Goal: Task Accomplishment & Management: Complete application form

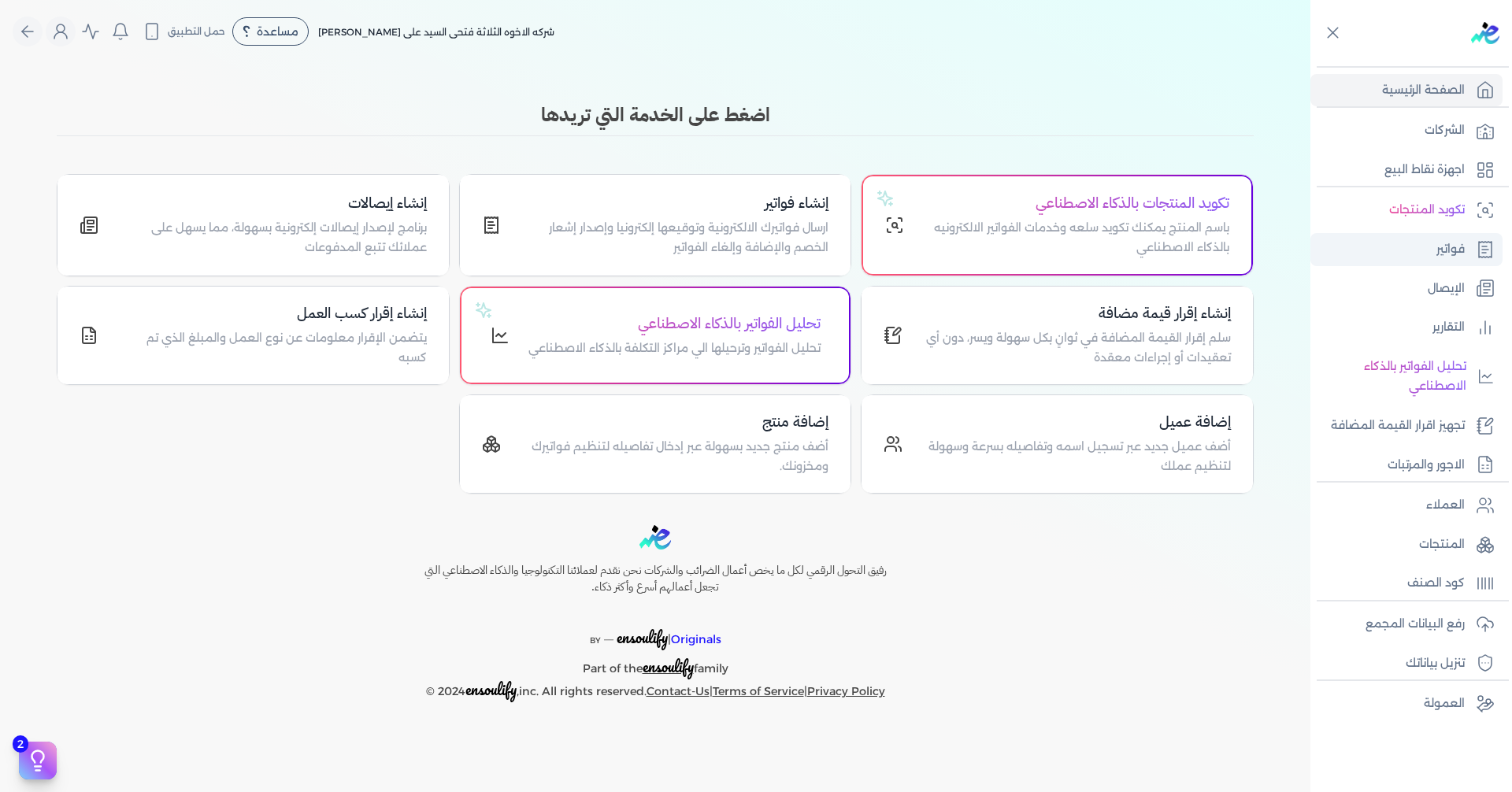
click at [731, 256] on p "فواتير" at bounding box center [1450, 249] width 28 height 21
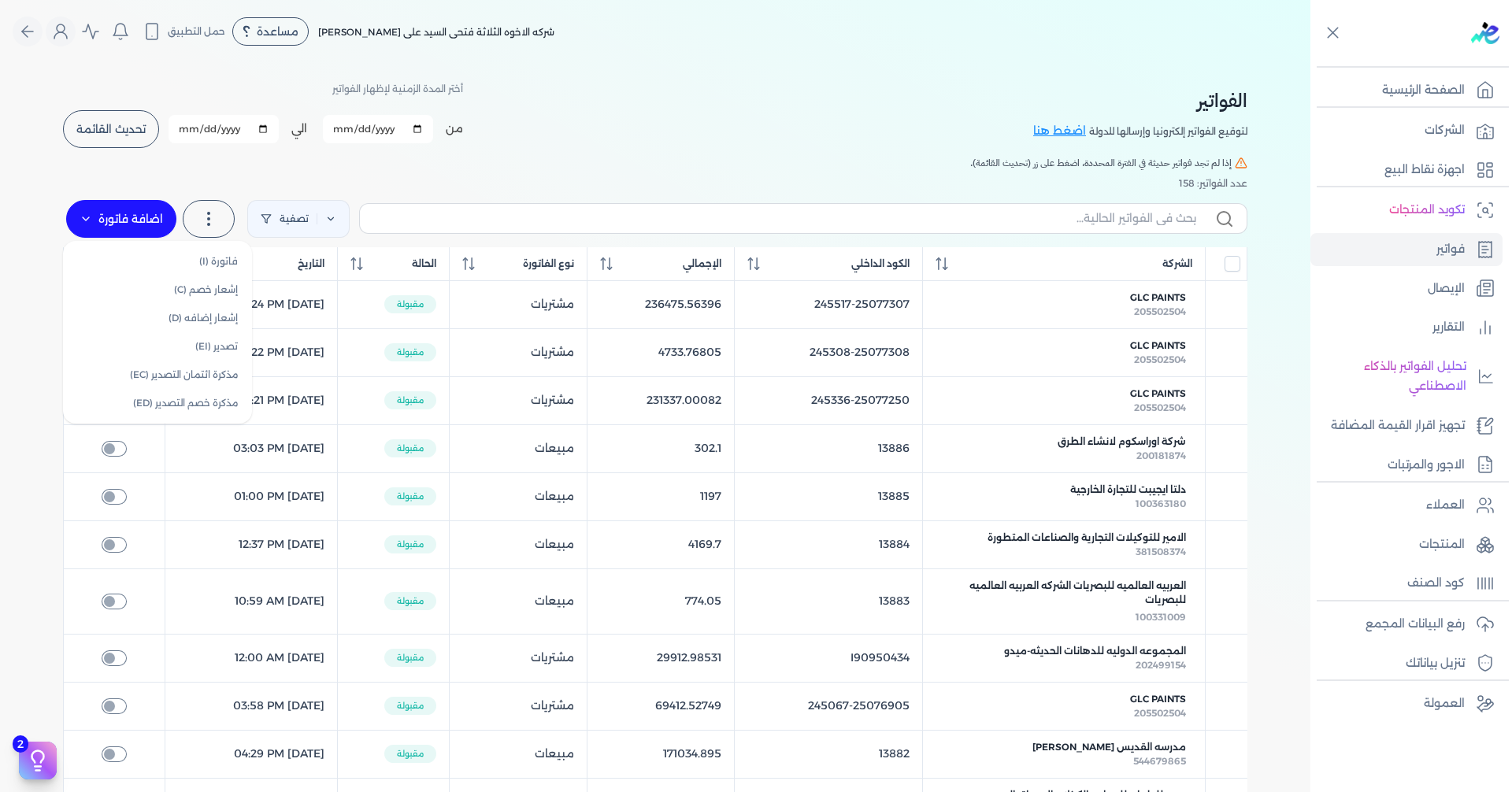
click at [106, 212] on label "اضافة فاتورة" at bounding box center [121, 219] width 110 height 38
click at [215, 258] on link "فاتورة (I)" at bounding box center [158, 261] width 177 height 28
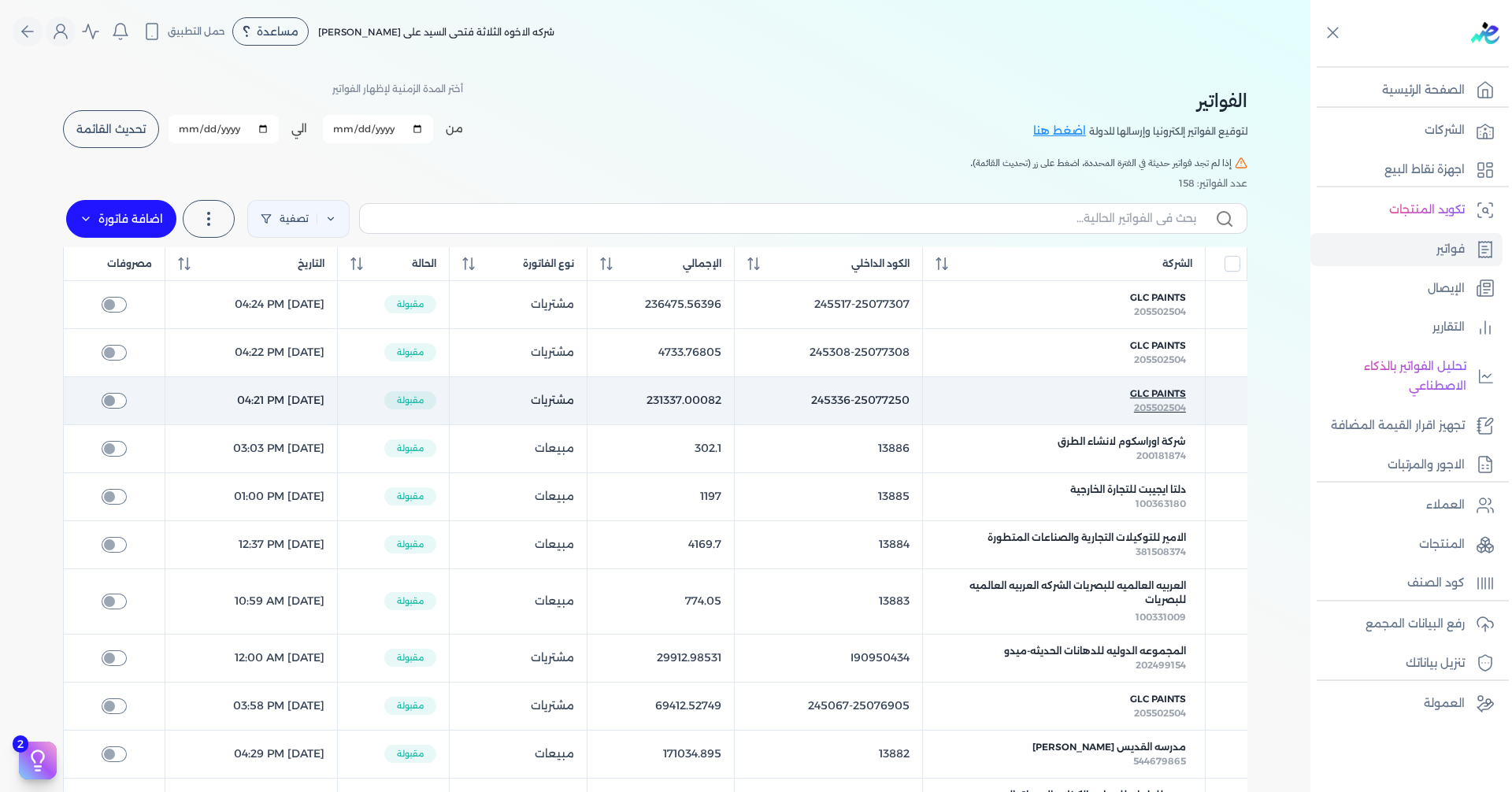
select select "EGP"
select select "B"
select select "EGS"
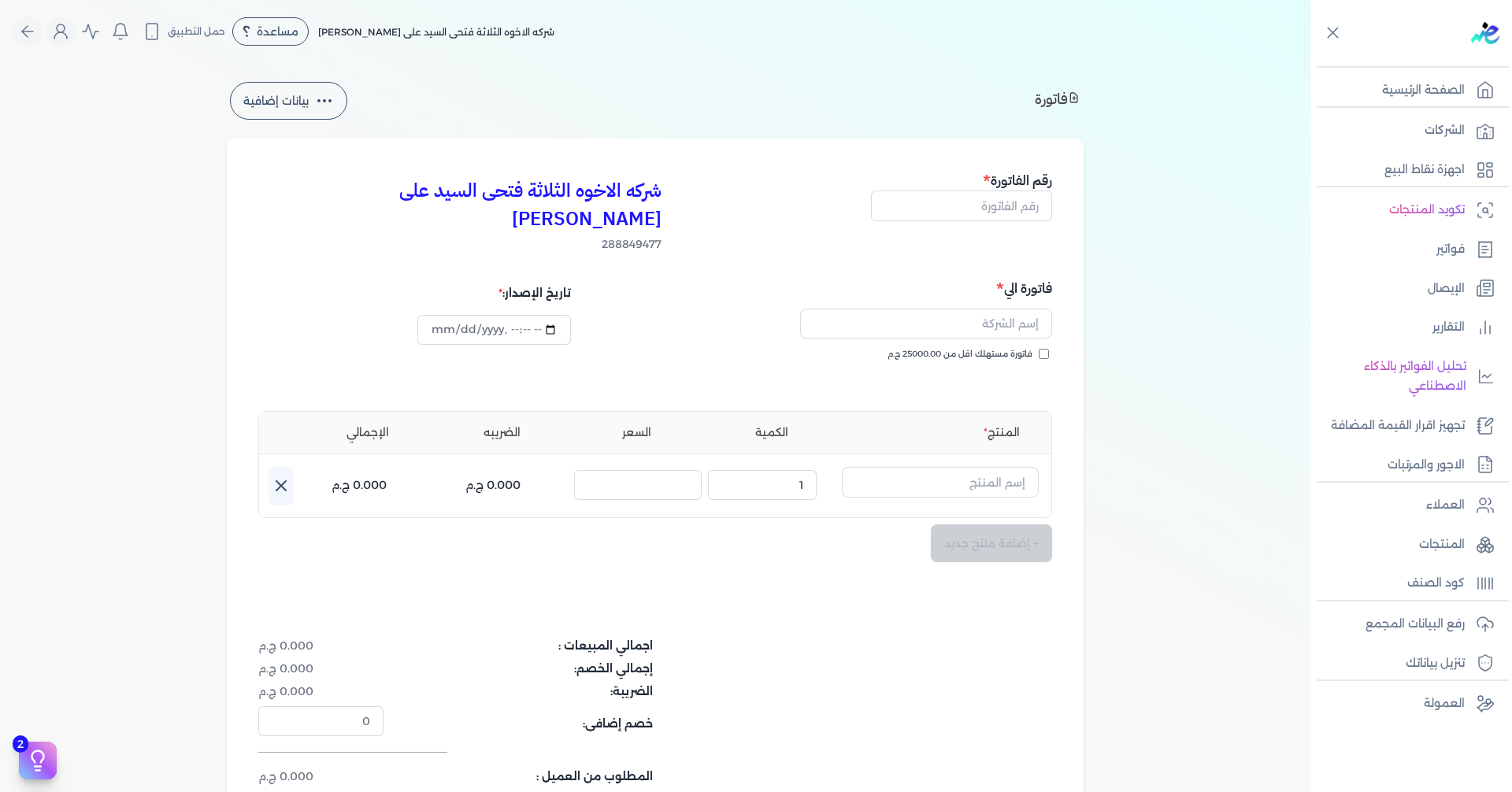
type input "[DATE]T11:14:03"
click at [731, 211] on input "text" at bounding box center [962, 205] width 181 height 30
type input "13888"
click at [731, 309] on input "text" at bounding box center [926, 323] width 252 height 30
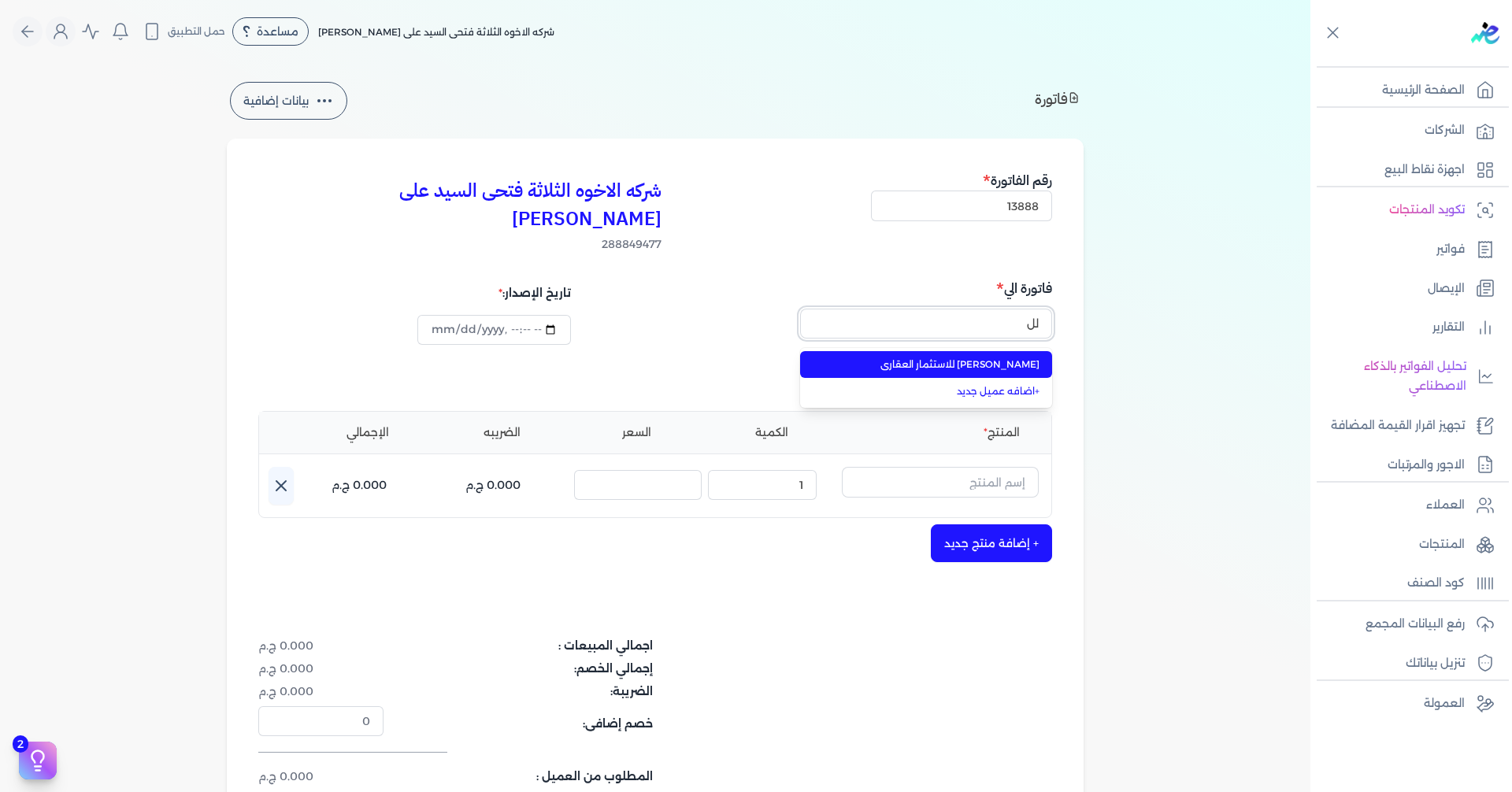
type input "ل"
click at [731, 309] on button "كي" at bounding box center [926, 327] width 252 height 36
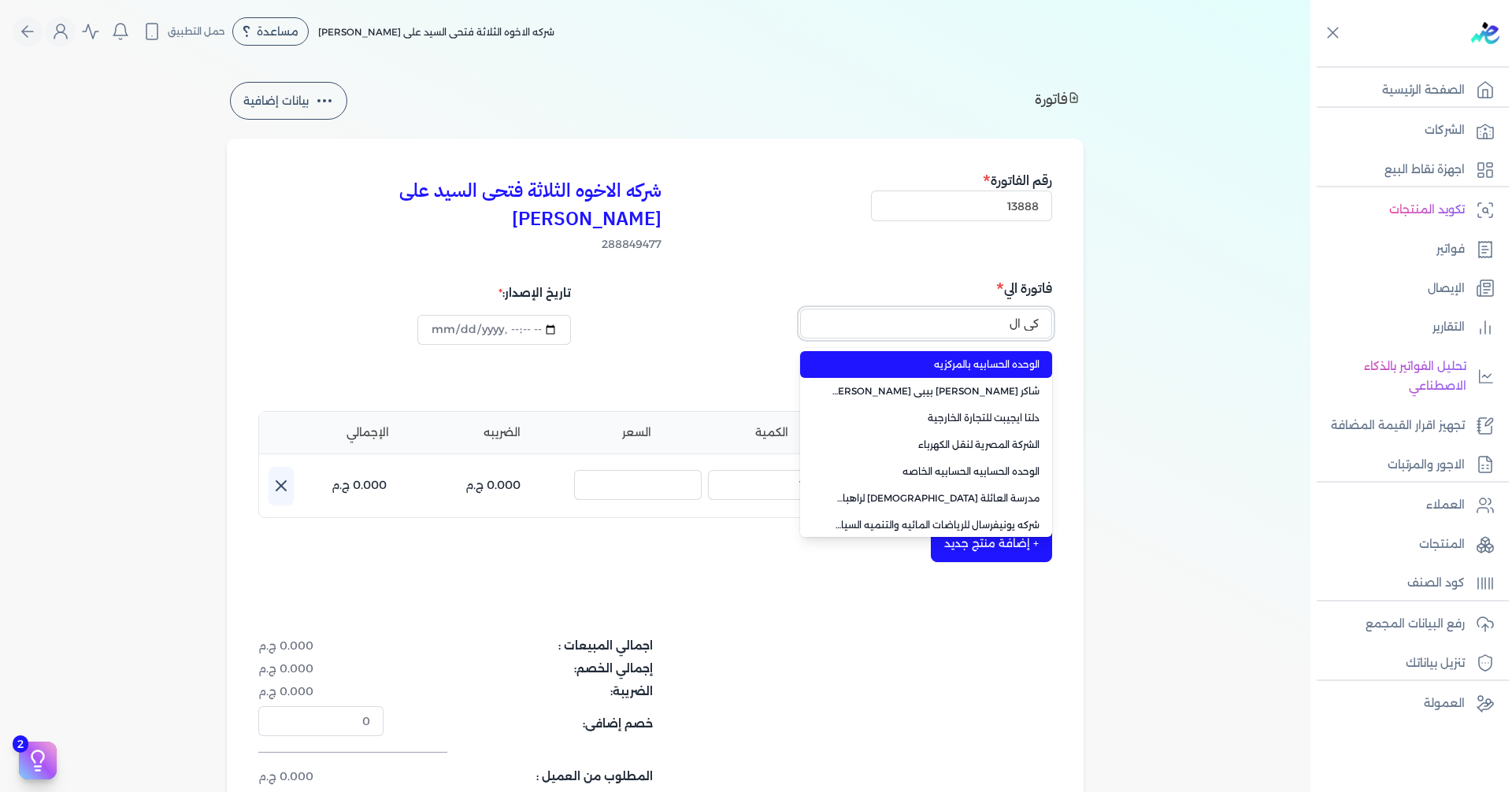
click at [731, 309] on button "كي ال" at bounding box center [926, 327] width 252 height 36
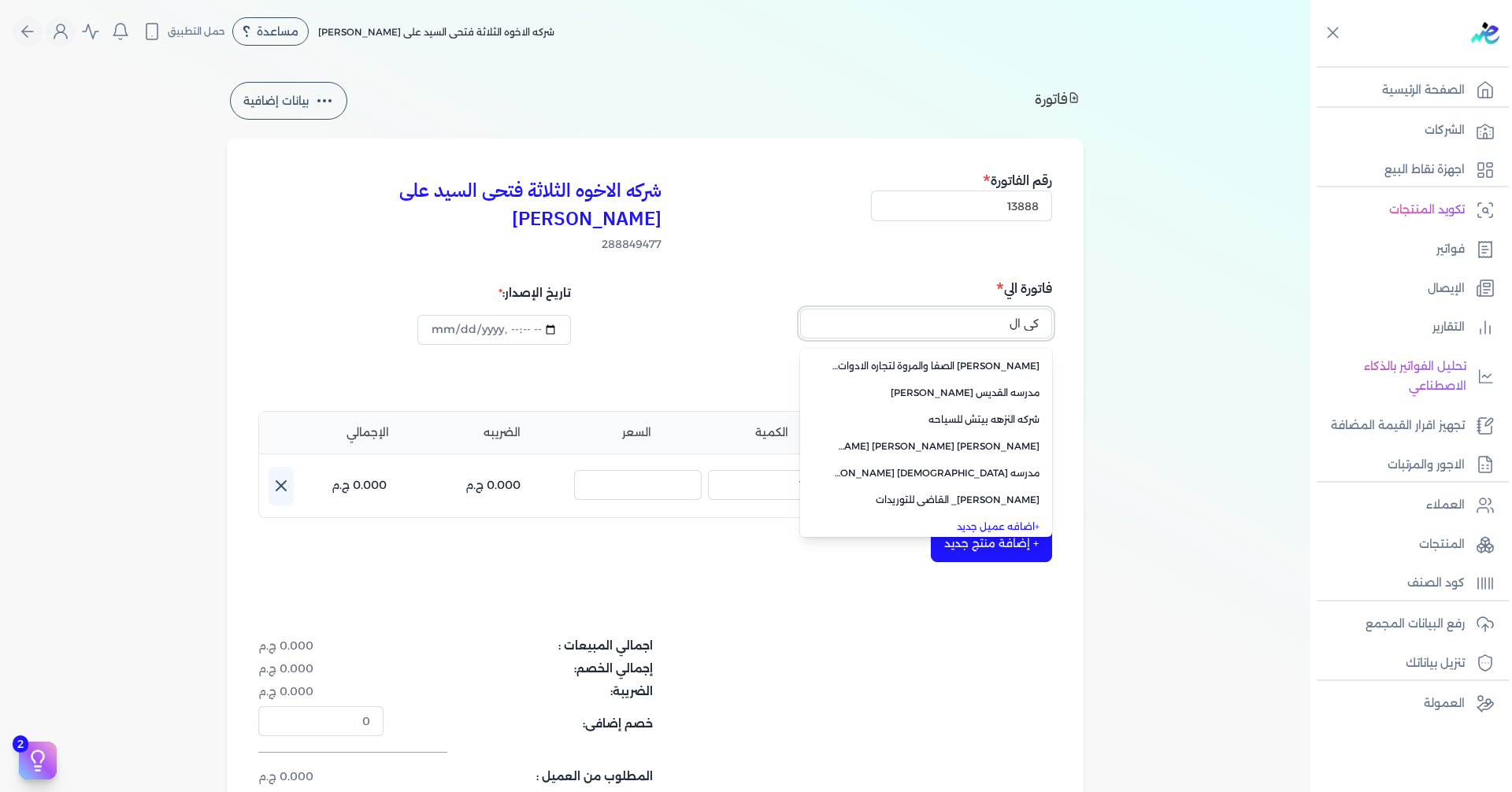
scroll to position [379, 0]
type input "كي ال"
click at [731, 309] on input "كي ال" at bounding box center [926, 323] width 252 height 30
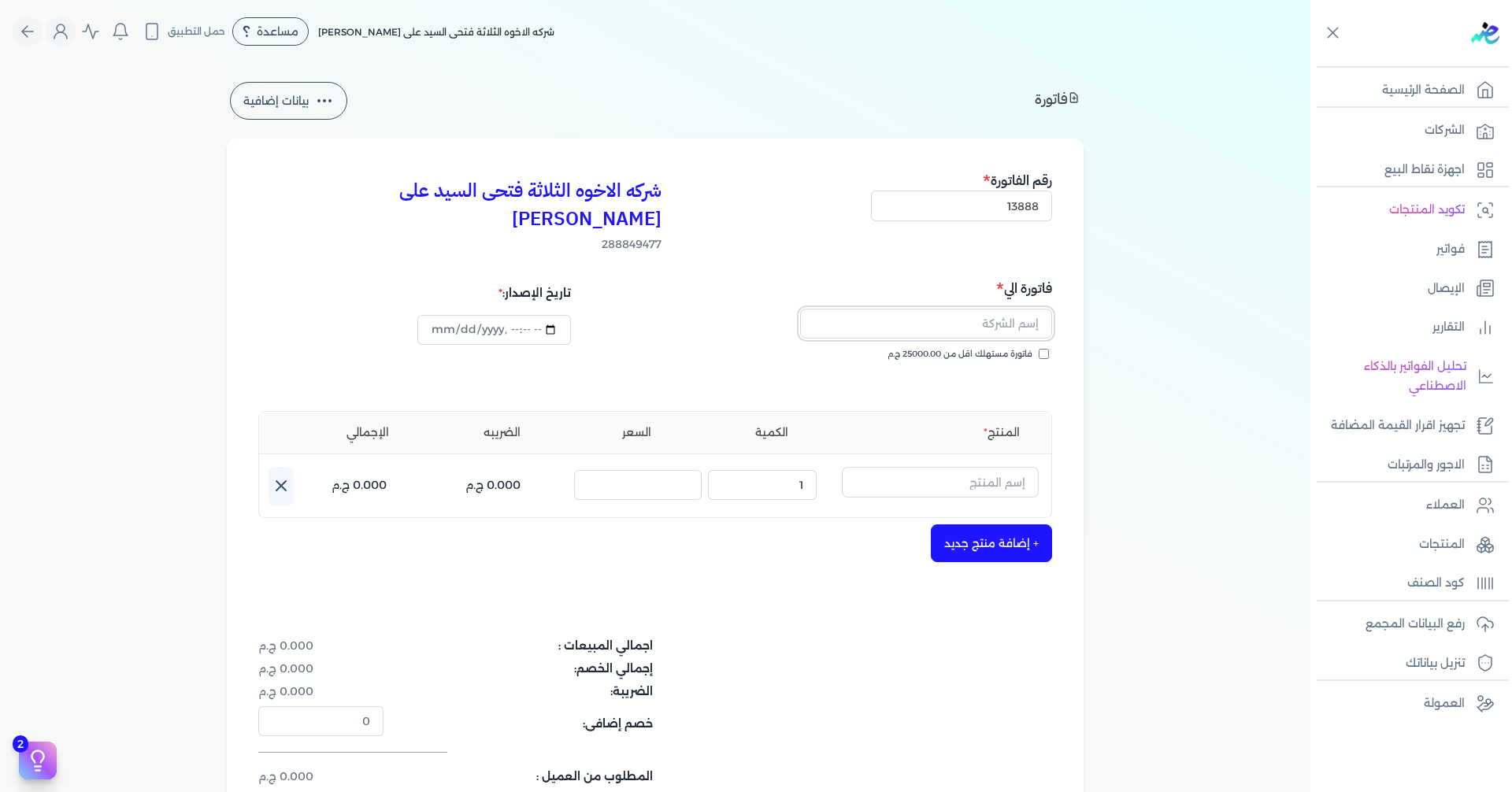
click at [731, 309] on input "text" at bounding box center [926, 323] width 252 height 30
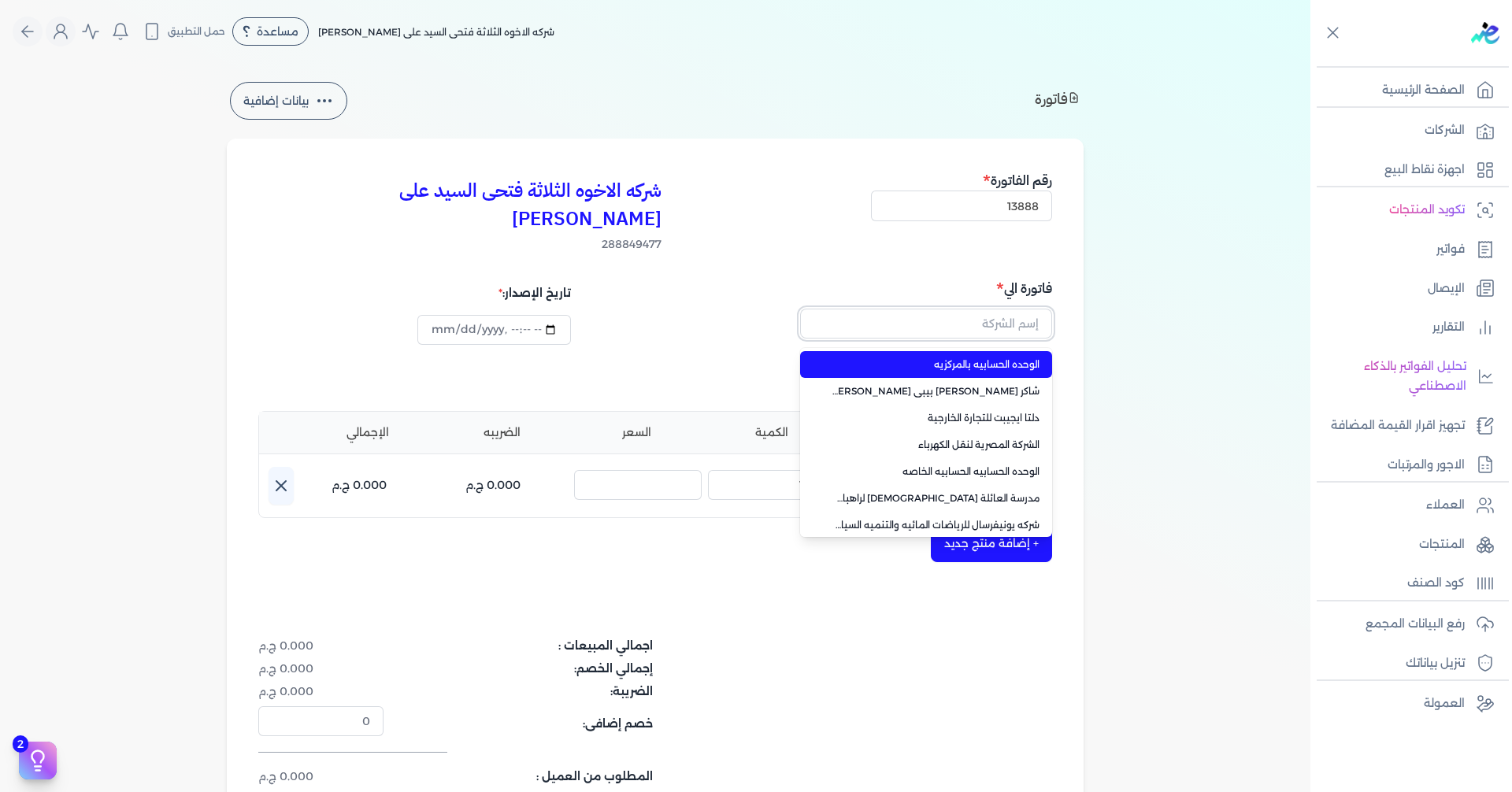
click at [731, 309] on input "text" at bounding box center [926, 323] width 252 height 30
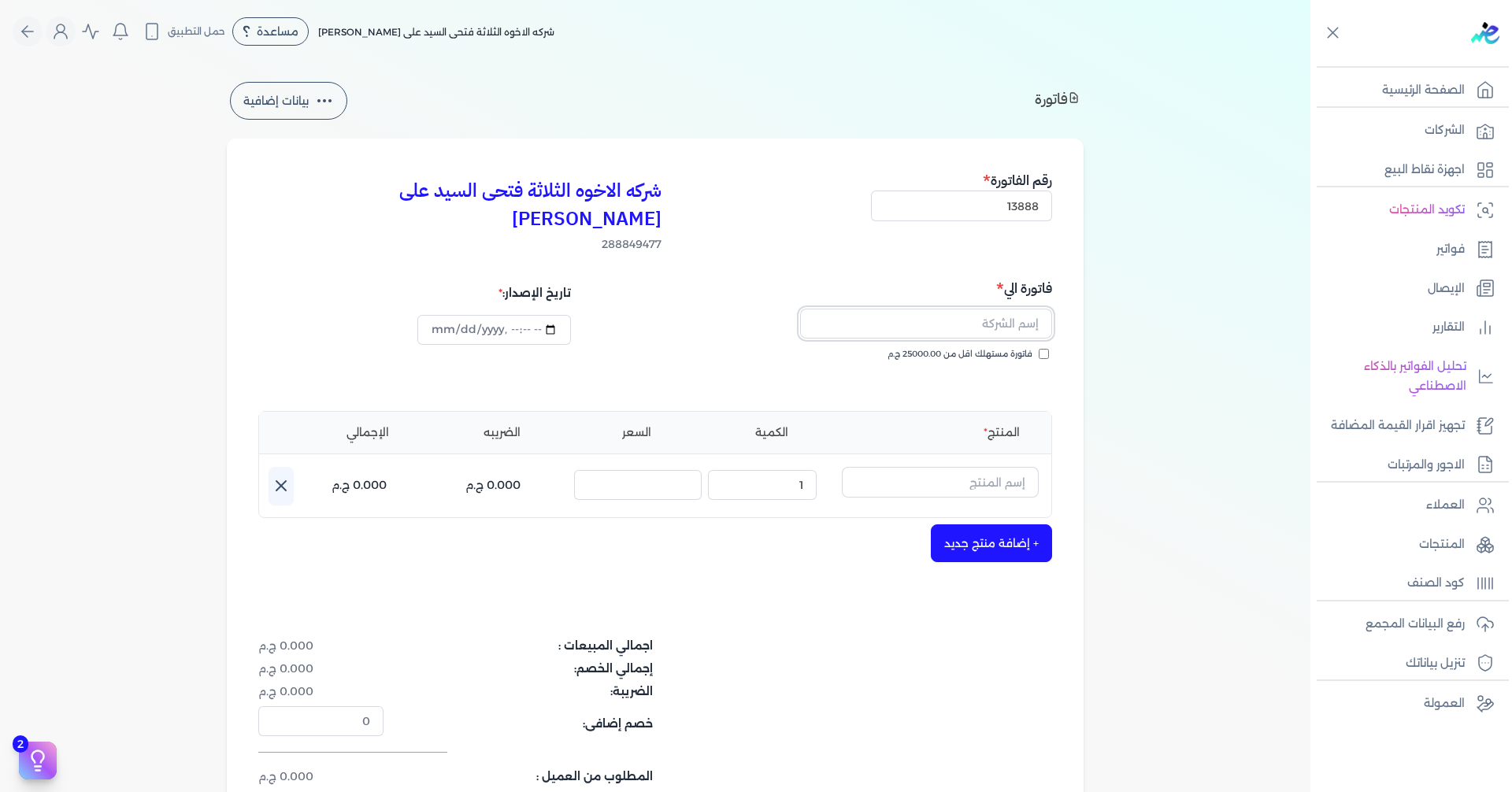
paste input "كى ال ام للمقاولات والاستثمار العقارى"
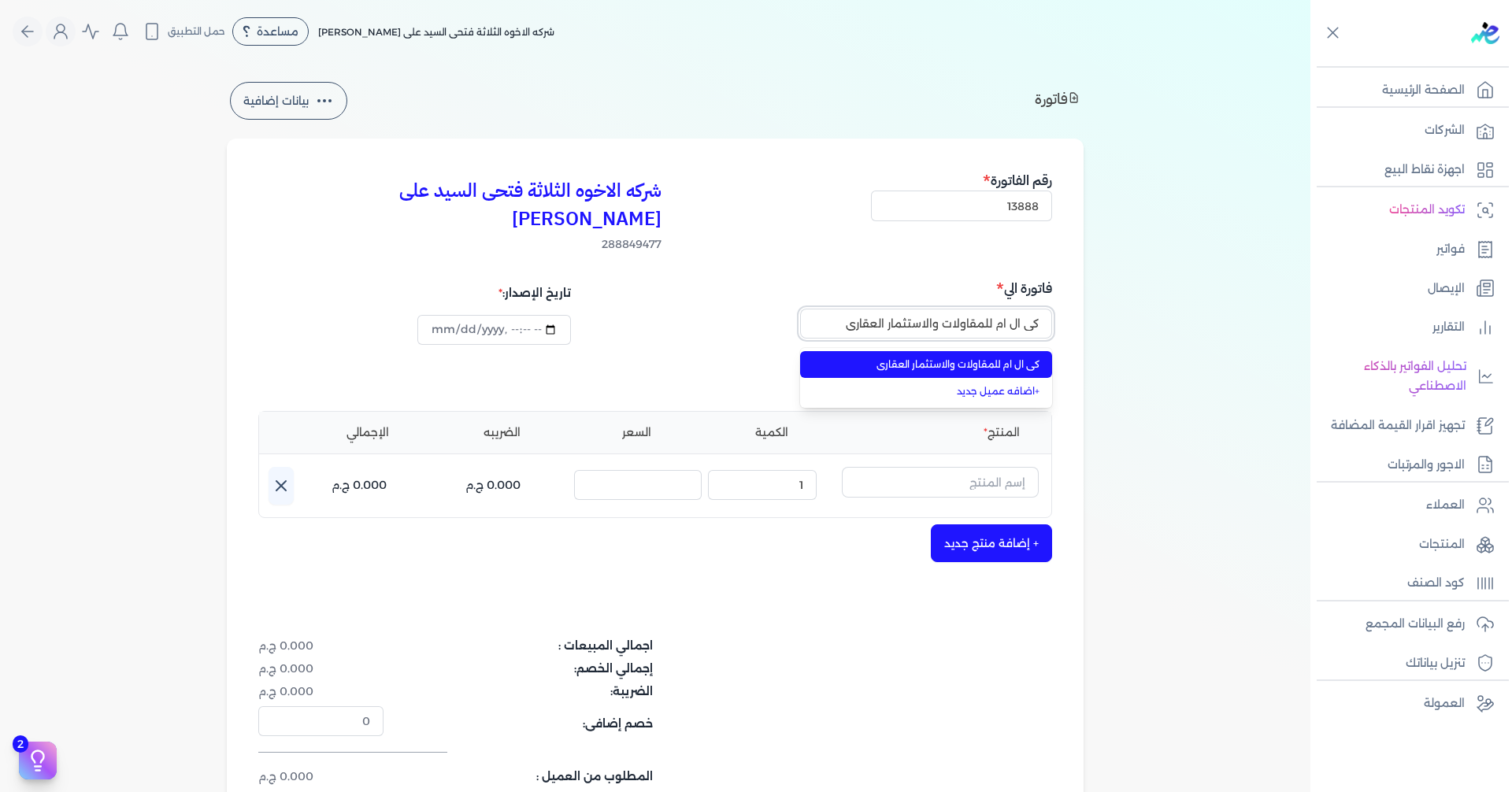
type input "كى ال ام للمقاولات والاستثمار العقارى"
click at [731, 358] on span "كى ال ام للمقاولات والاستثمار العقارى" at bounding box center [935, 365] width 208 height 14
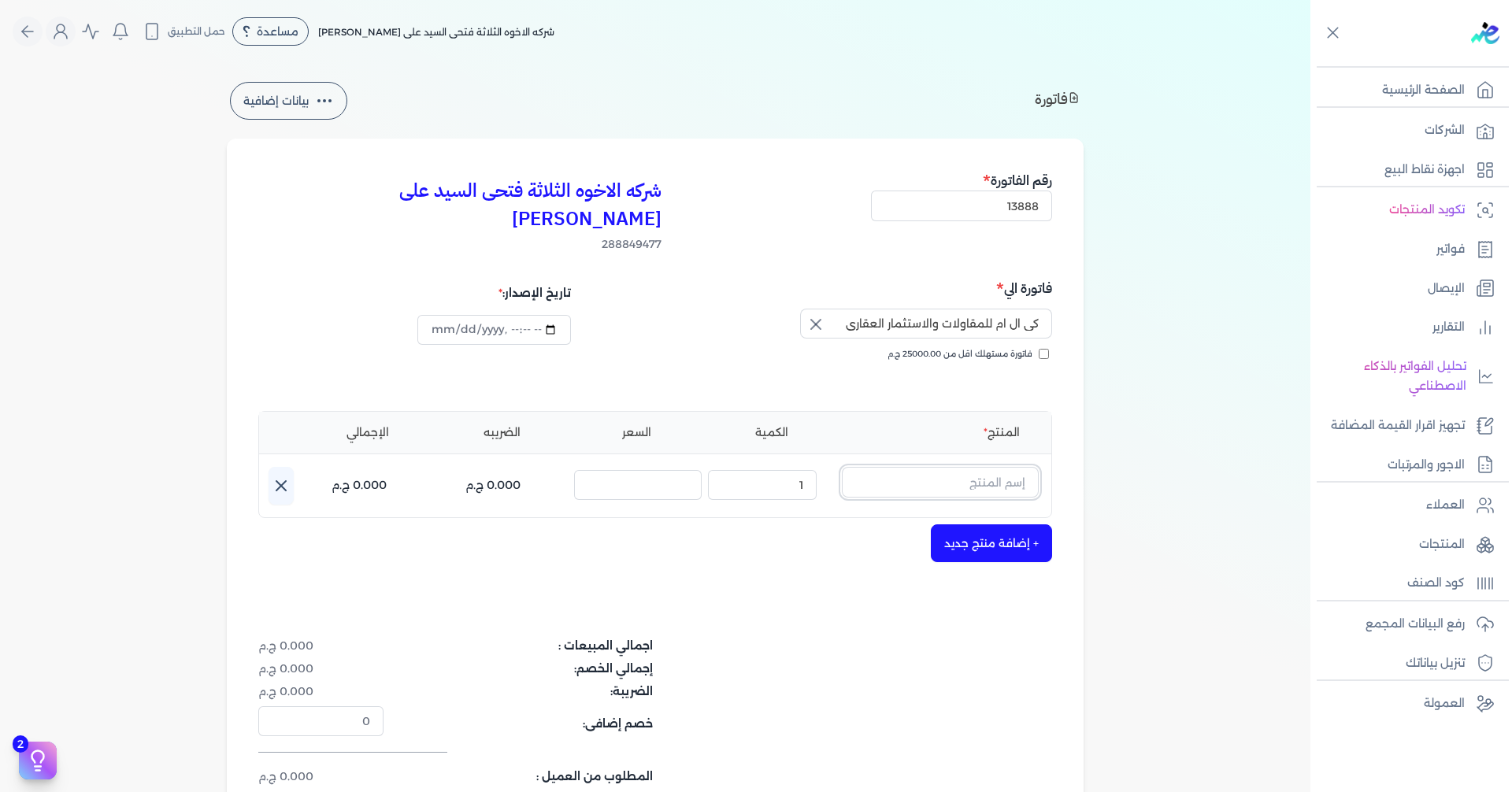
click at [731, 467] on input "text" at bounding box center [940, 482] width 196 height 30
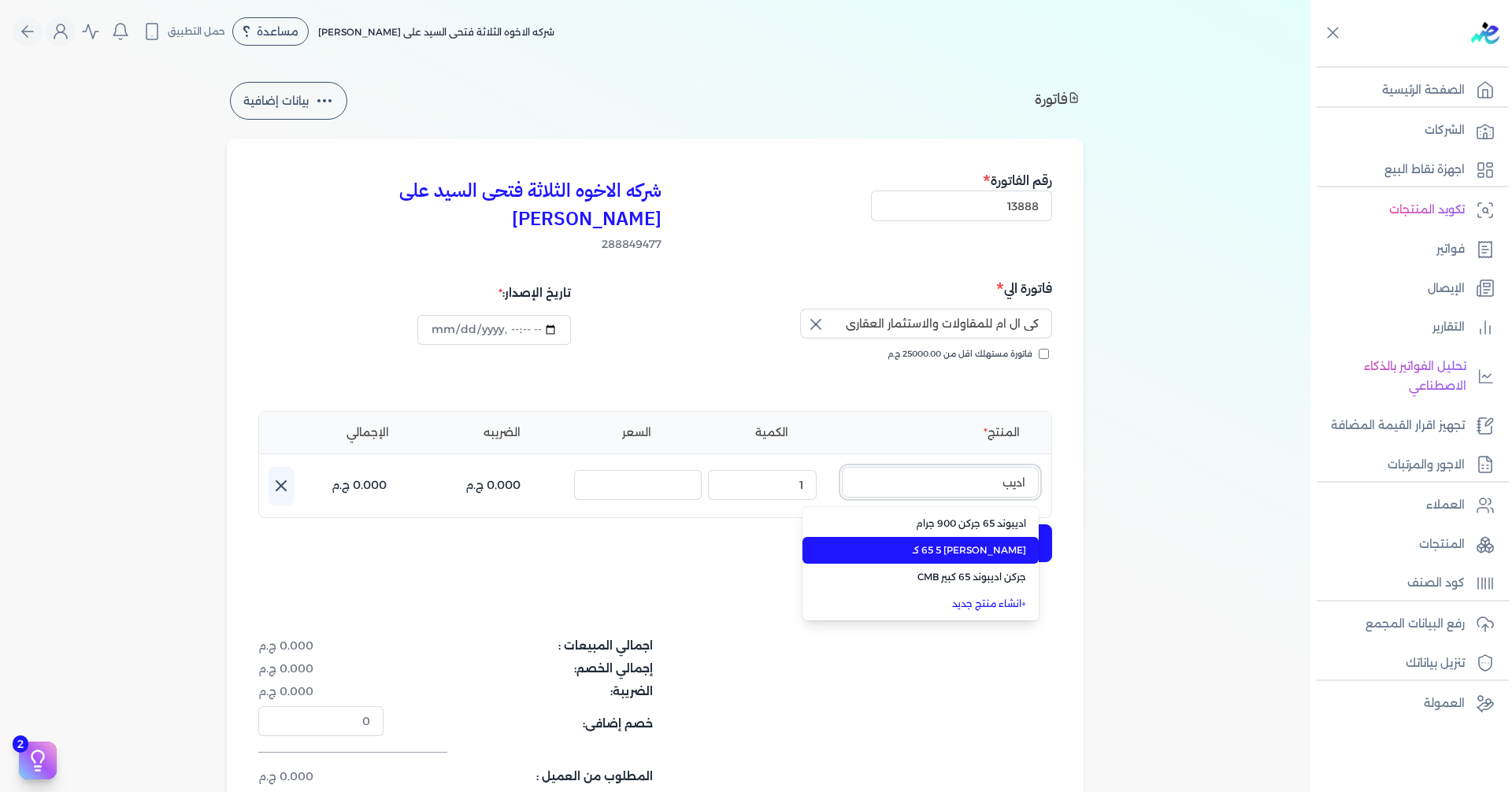
type input "اديب"
click at [731, 543] on span "[PERSON_NAME] 65 5 كـ" at bounding box center [930, 550] width 192 height 14
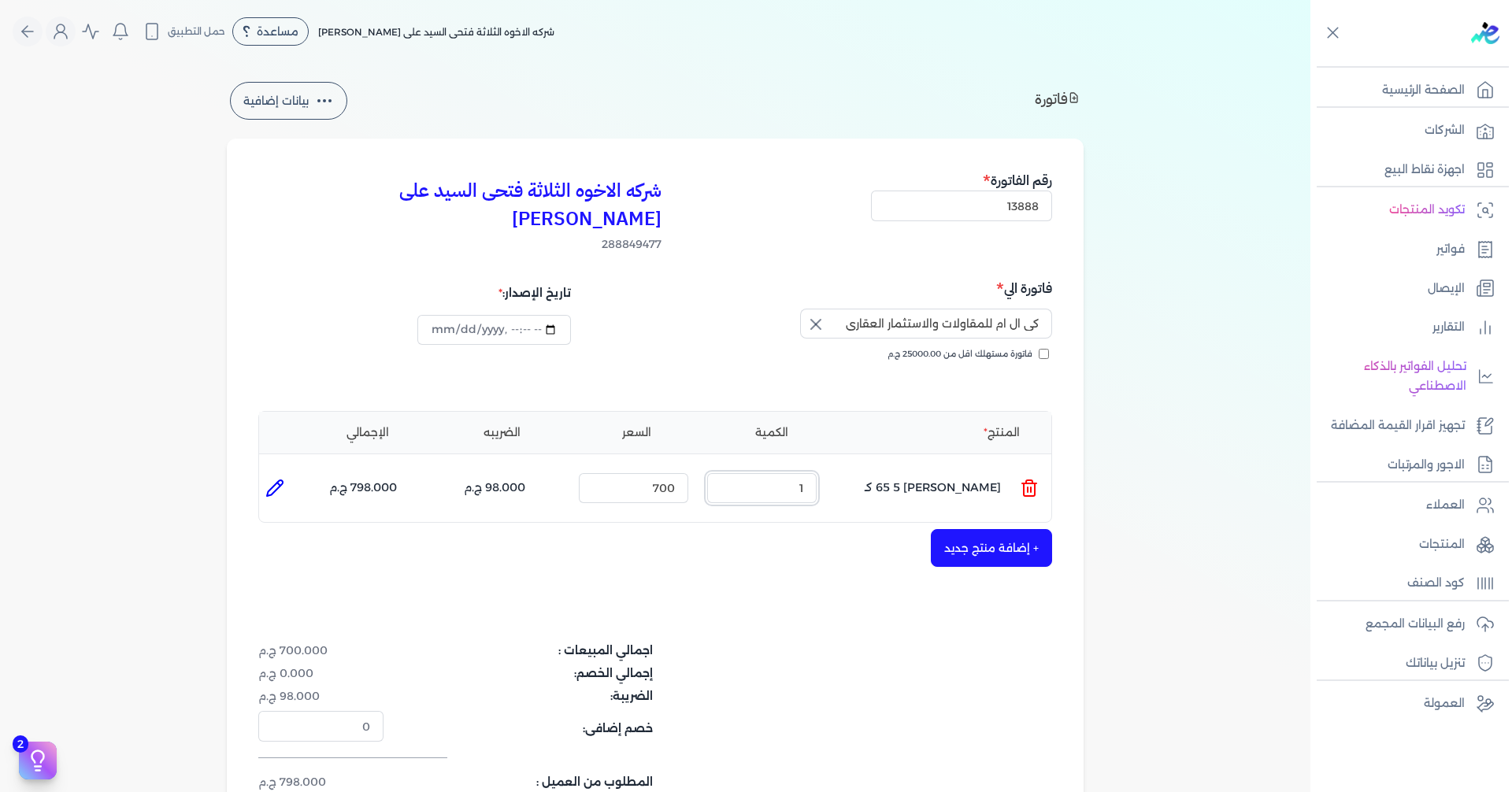
drag, startPoint x: 783, startPoint y: 461, endPoint x: 894, endPoint y: 465, distance: 111.1
click at [731, 467] on ul "المنتج : [PERSON_NAME] 65 5 كـ الكمية : 1 السعر : 700 الضريبه : 98.000 ج.م الإج…" at bounding box center [655, 488] width 792 height 43
type input "3"
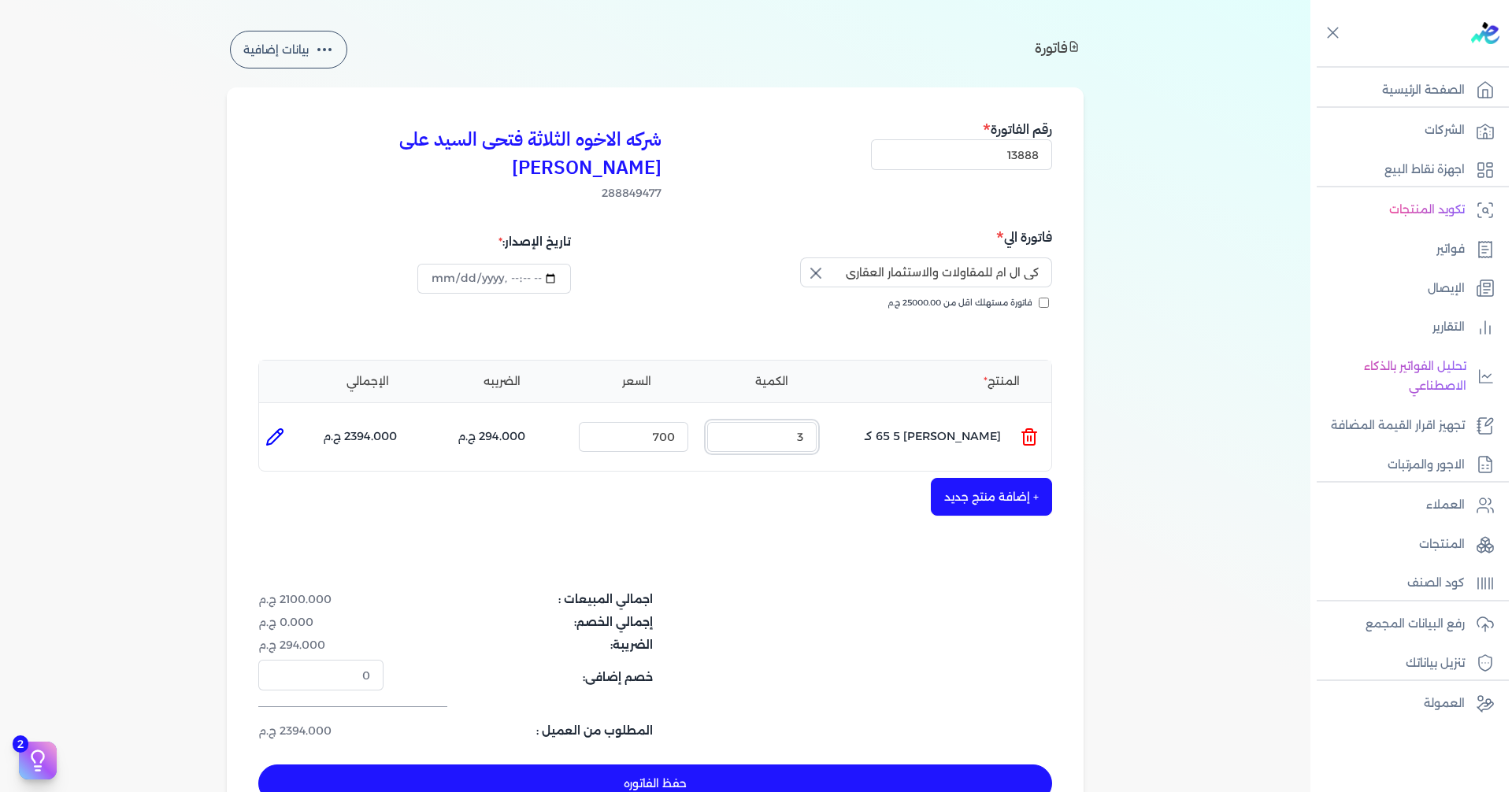
scroll to position [79, 0]
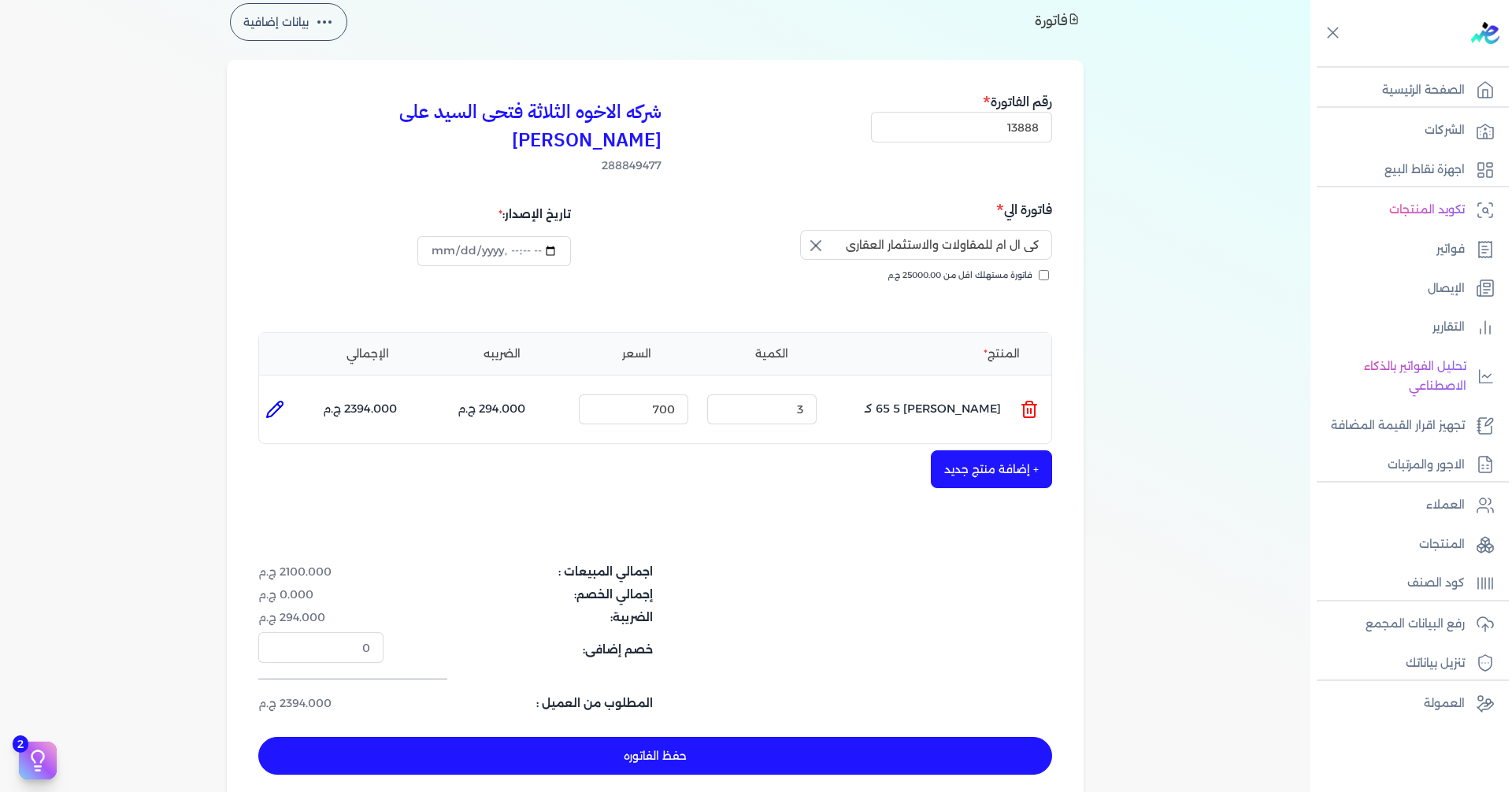
click at [517, 737] on button "حفظ الفاتوره" at bounding box center [655, 756] width 794 height 38
type input "[DATE]"
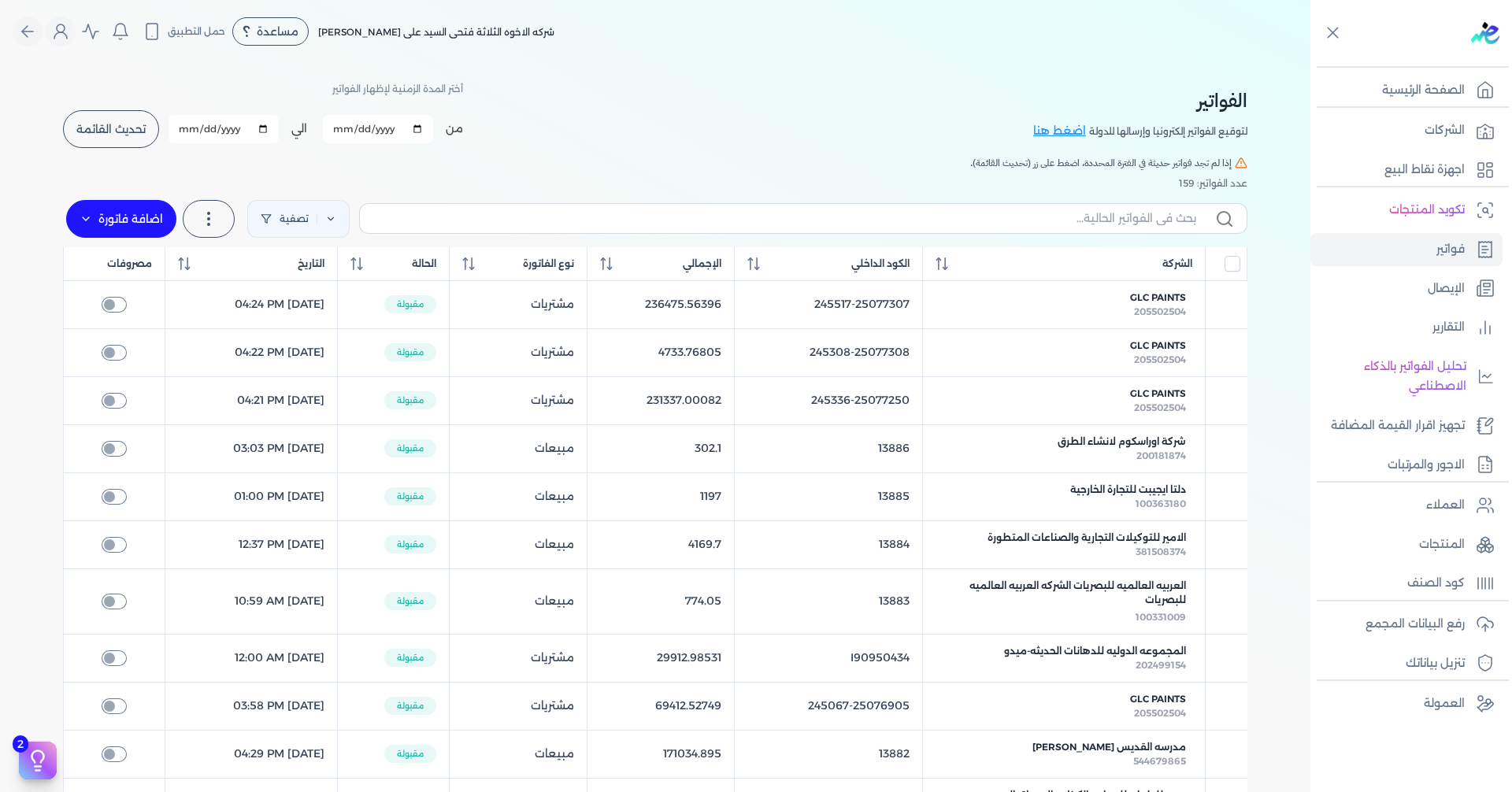
click at [57, 116] on div "الفواتير لتوقيع الفواتير إلكترونيا وإرسالها للدولة اضغط هنا أختر المدة الزمنية …" at bounding box center [656, 701] width 1210 height 1275
click at [93, 135] on span "تحديث القائمة" at bounding box center [110, 129] width 70 height 11
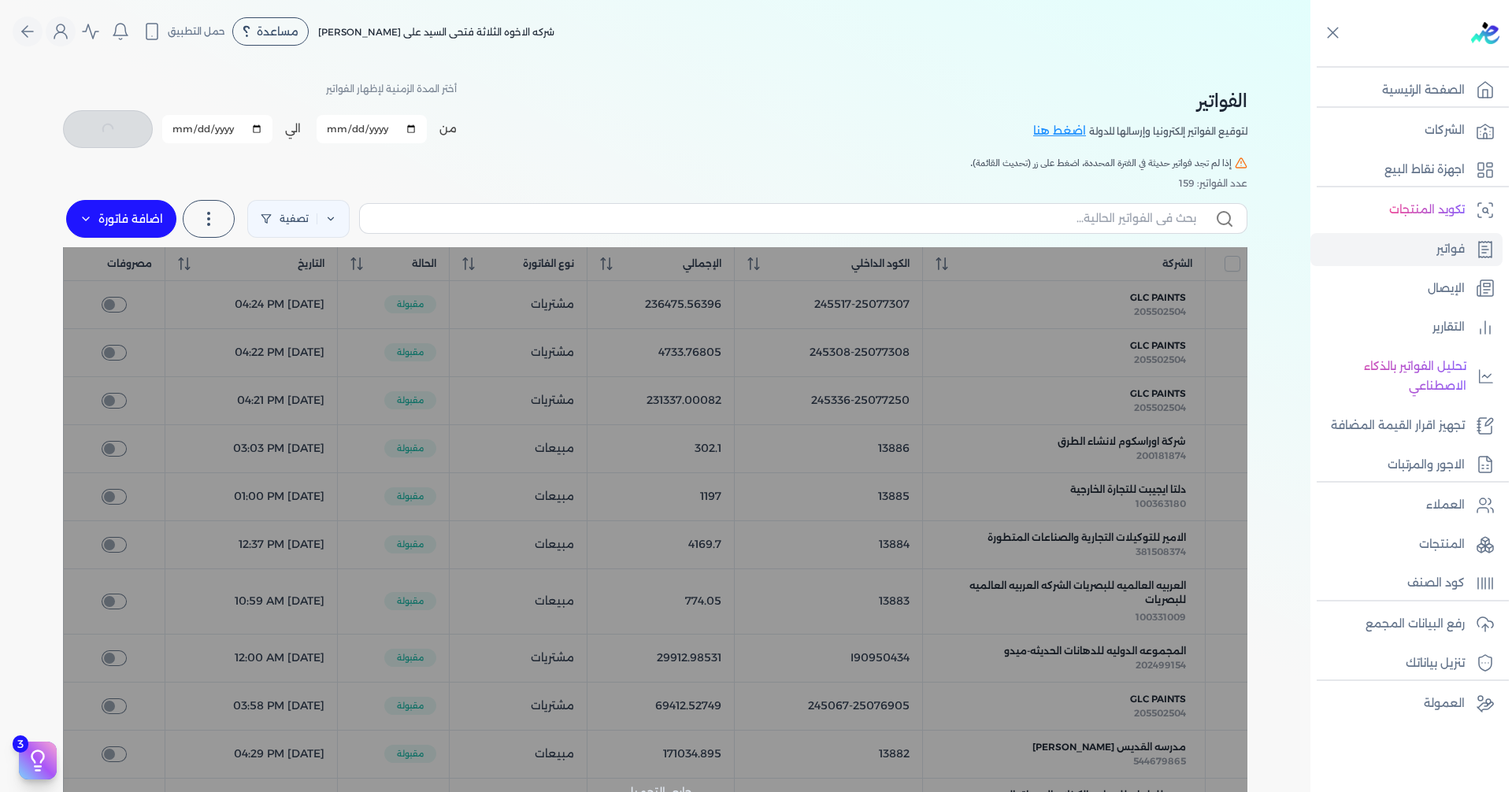
checkbox input "false"
